Goal: Information Seeking & Learning: Learn about a topic

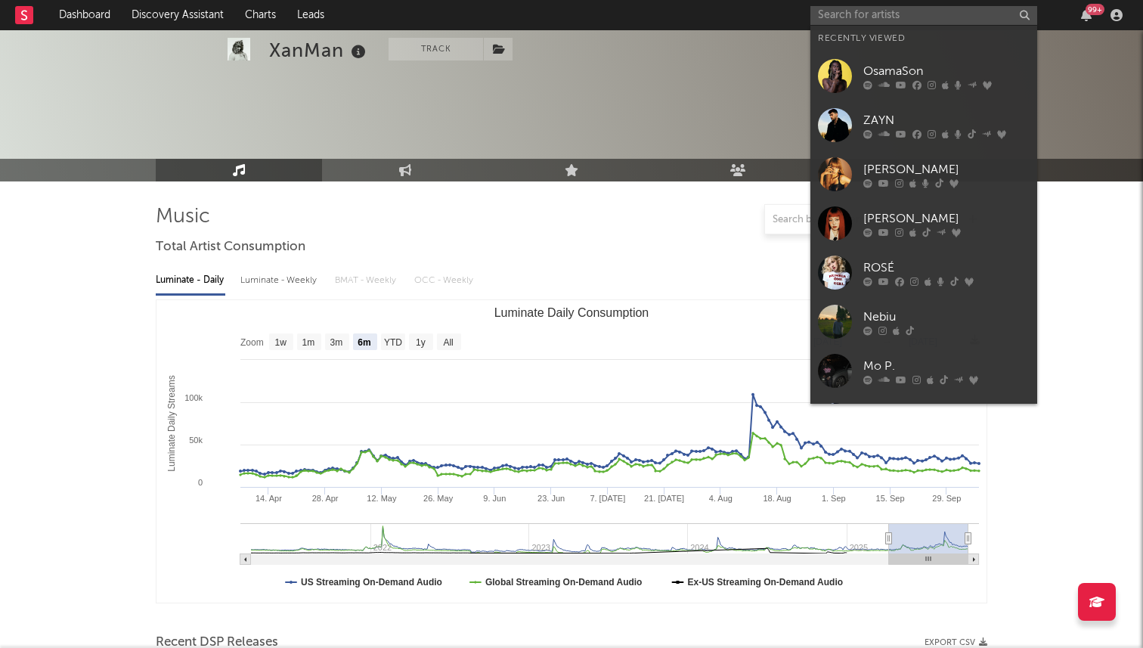
select select "6m"
click at [896, 14] on input "text" at bounding box center [924, 15] width 227 height 19
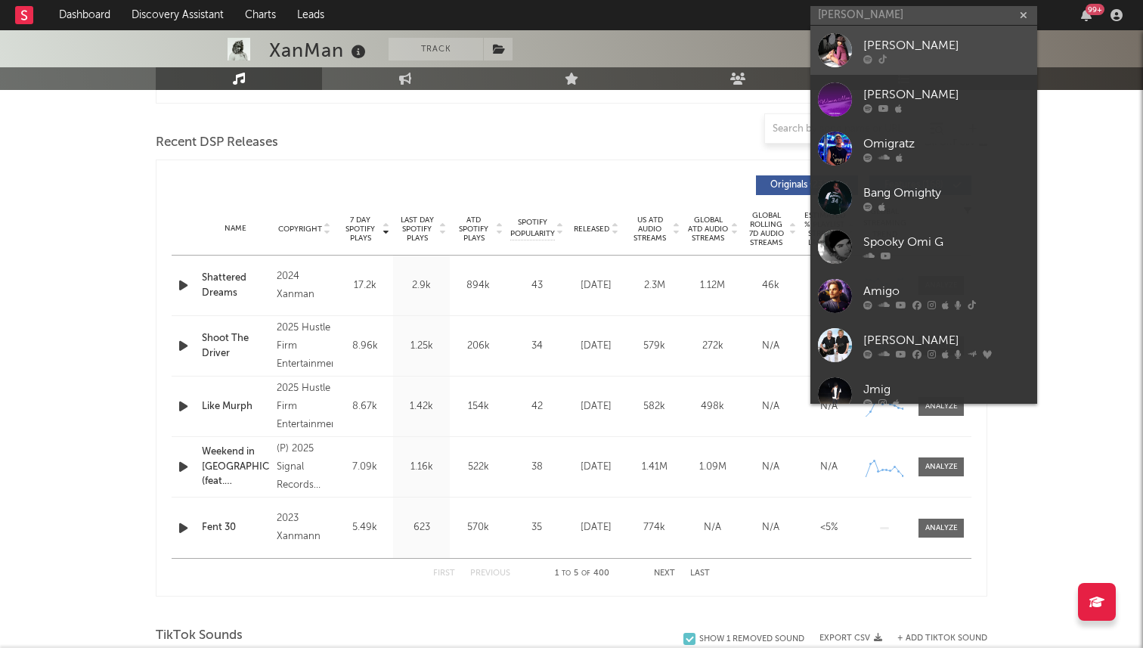
type input "omigie"
click at [858, 44] on link "Omigie" at bounding box center [924, 50] width 227 height 49
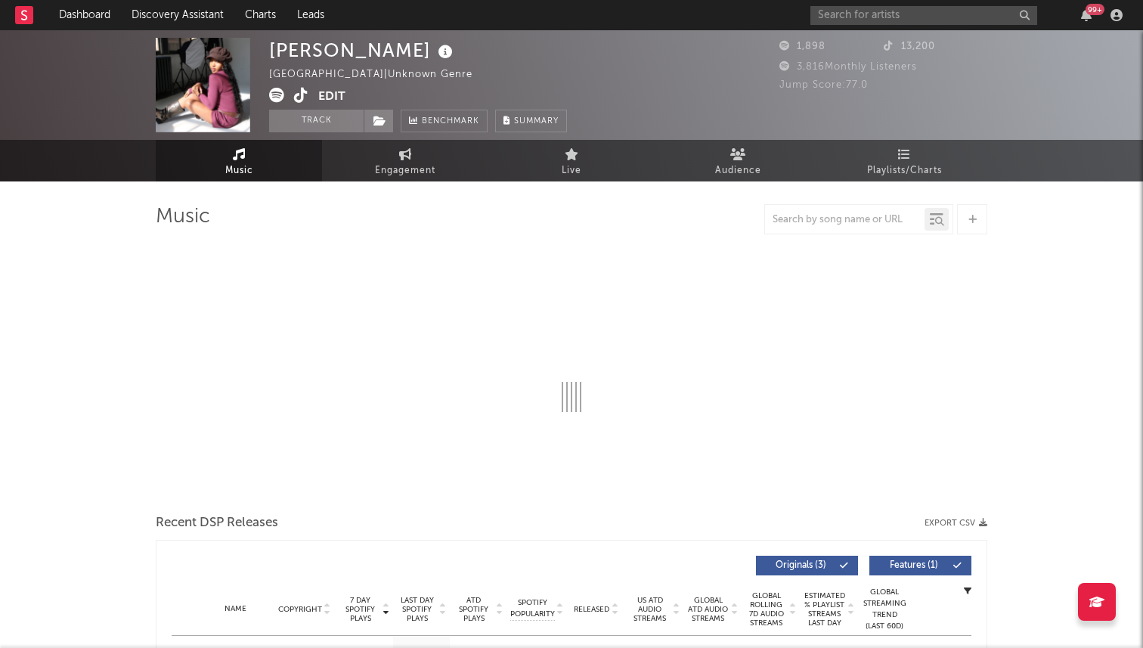
select select "6m"
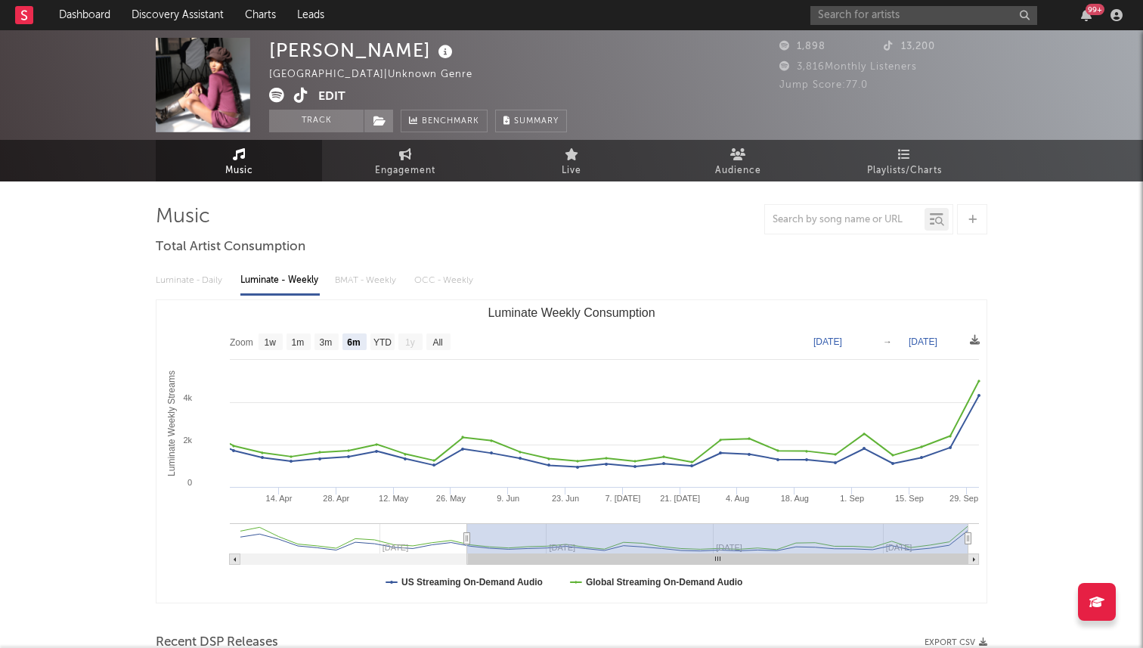
click at [296, 93] on icon at bounding box center [301, 95] width 14 height 15
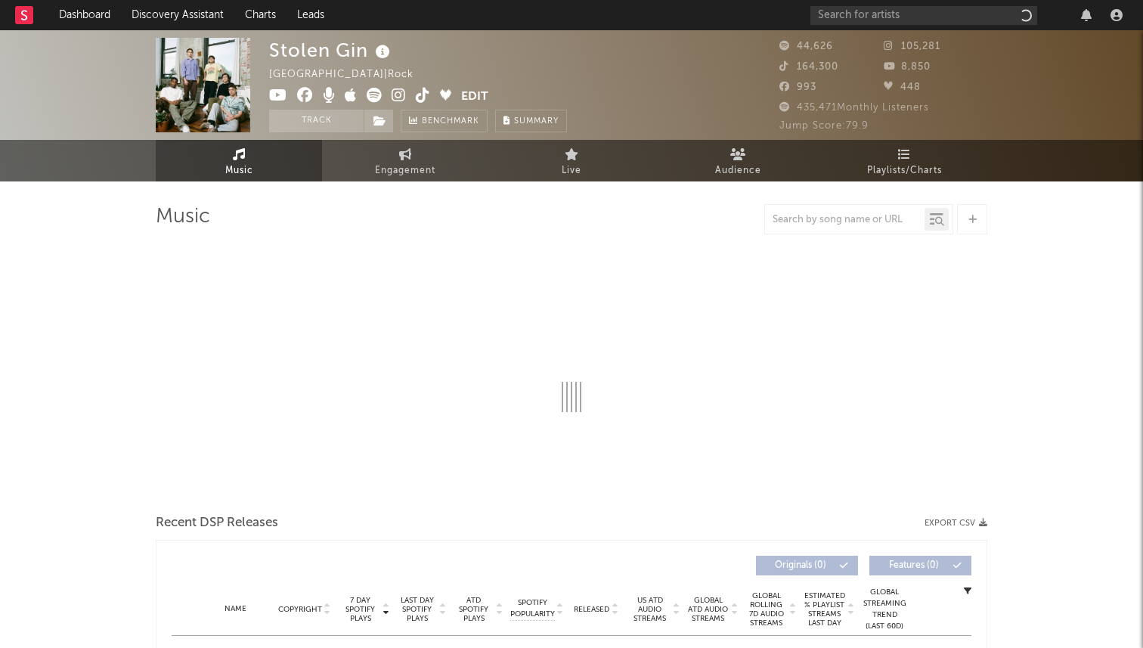
click at [421, 95] on icon at bounding box center [423, 95] width 14 height 15
select select "6m"
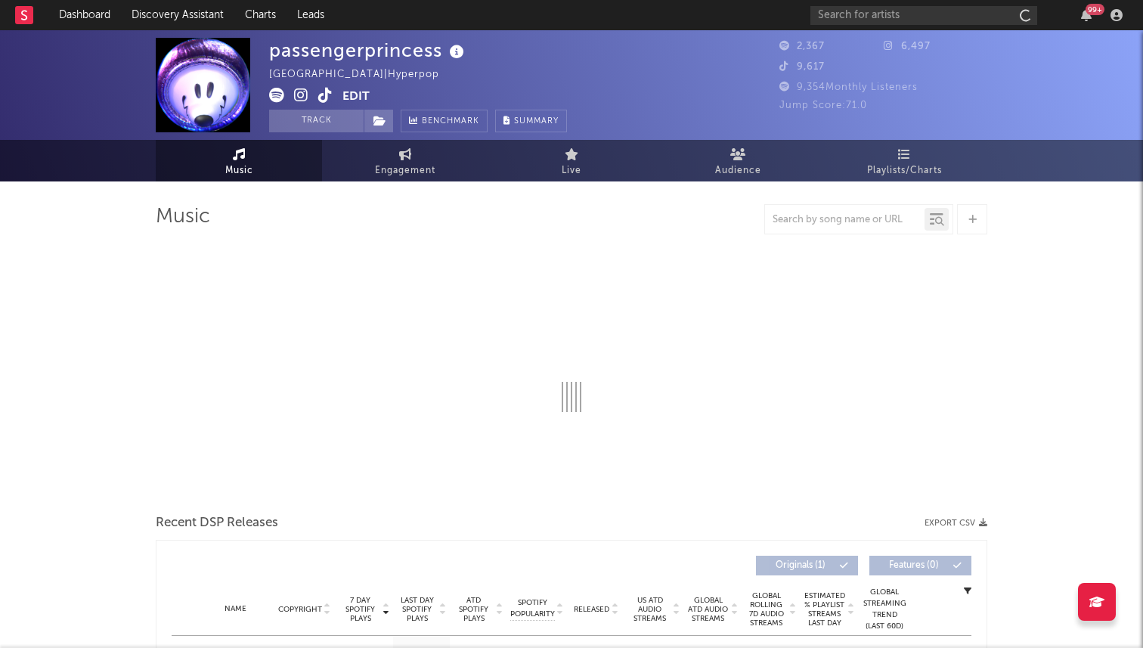
select select "1w"
